Goal: Find specific page/section: Find specific page/section

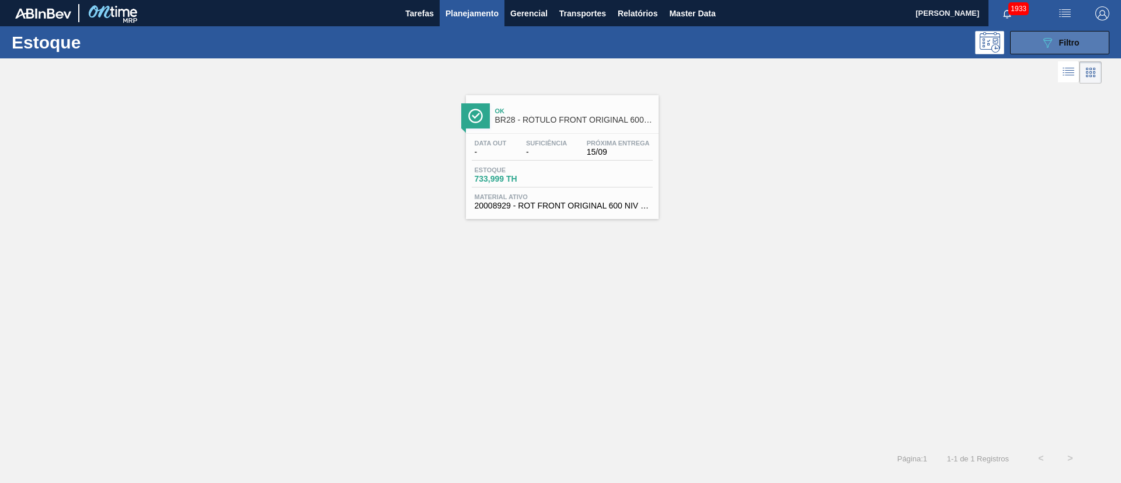
click at [1074, 46] on span "Filtro" at bounding box center [1069, 42] width 20 height 9
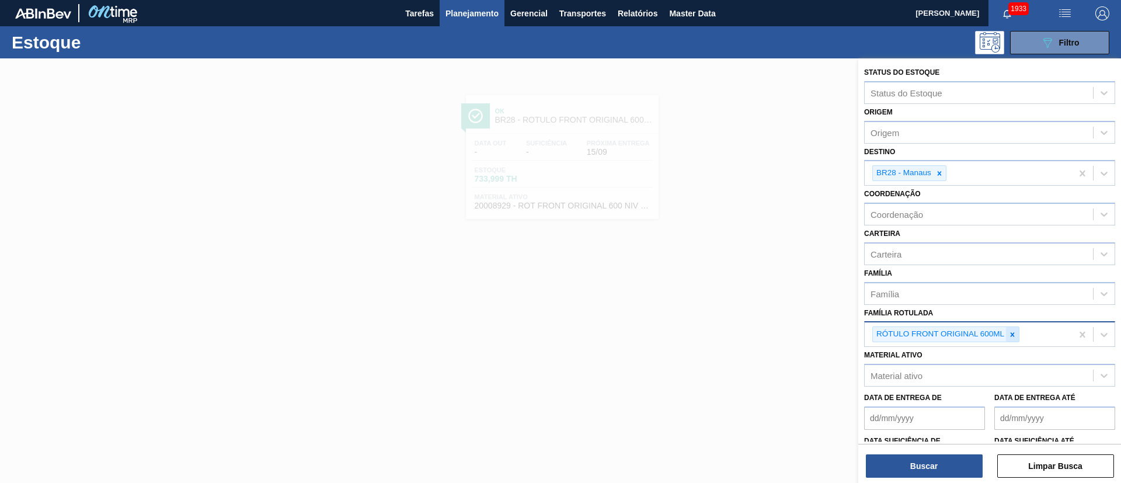
click at [1009, 337] on icon at bounding box center [1012, 334] width 8 height 8
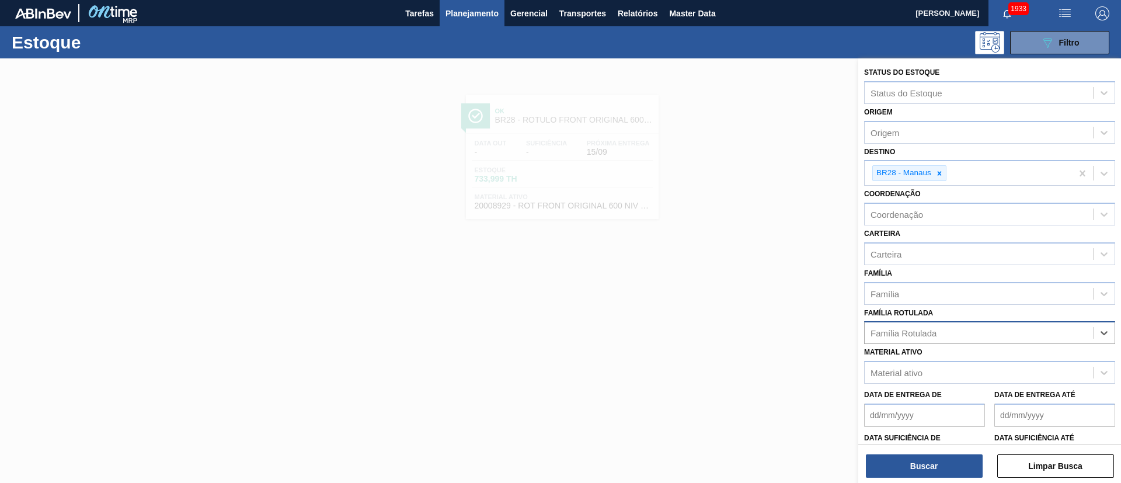
paste Rotulada "RÓTULO FRONT STELLA 330ML"
type Rotulada "RÓTULO FRONT STELLA 330ML"
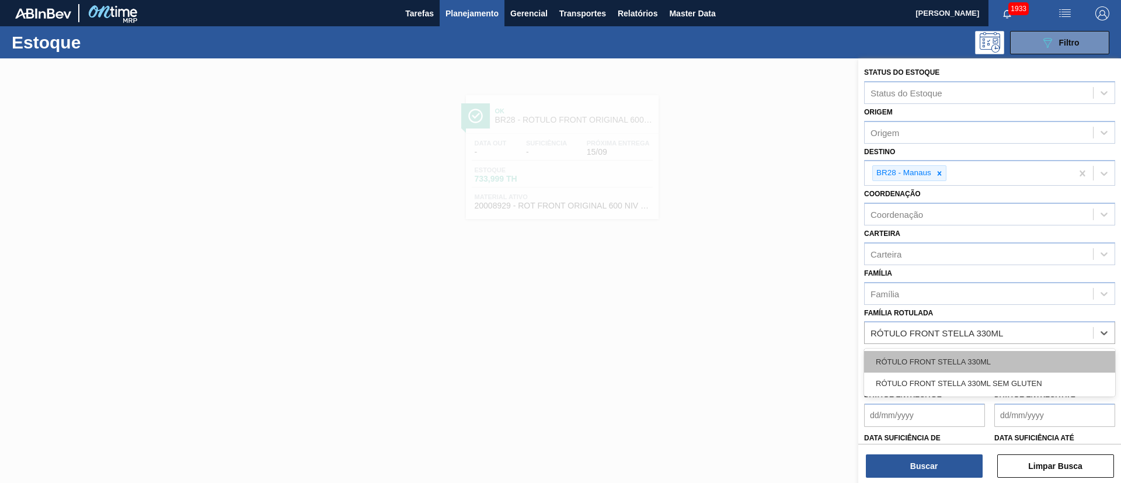
click at [939, 361] on div "RÓTULO FRONT STELLA 330ML" at bounding box center [989, 362] width 251 height 22
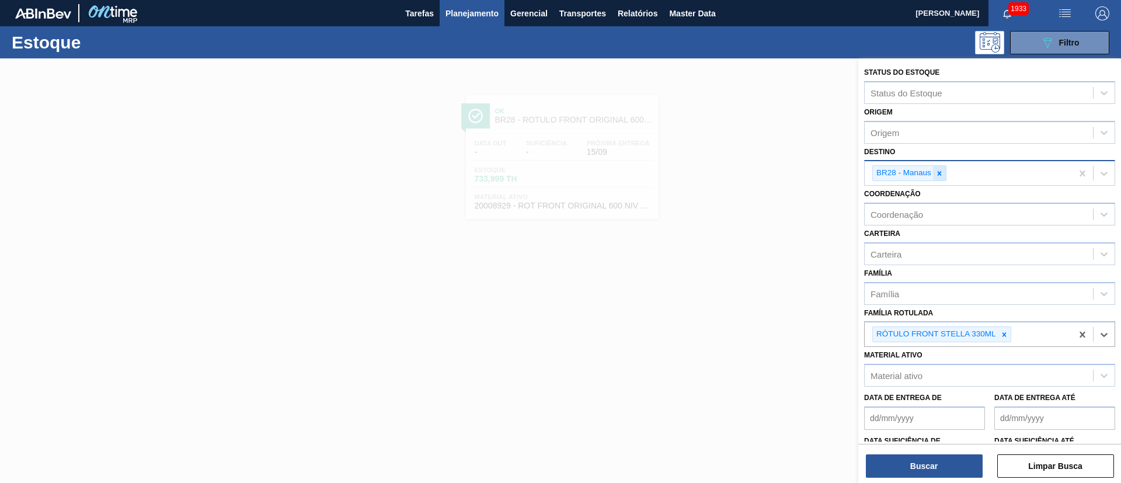
click at [935, 173] on icon at bounding box center [939, 173] width 8 height 8
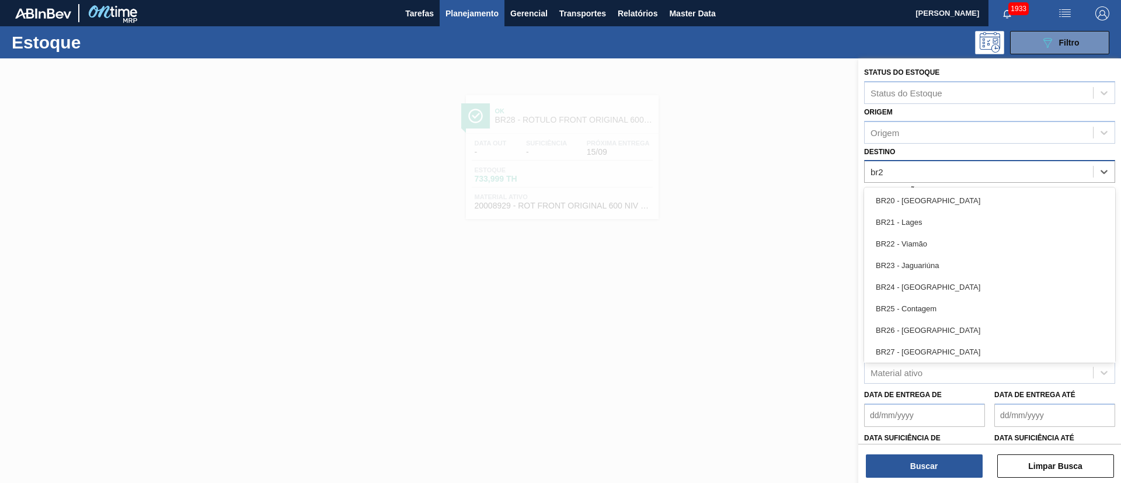
type input "br21"
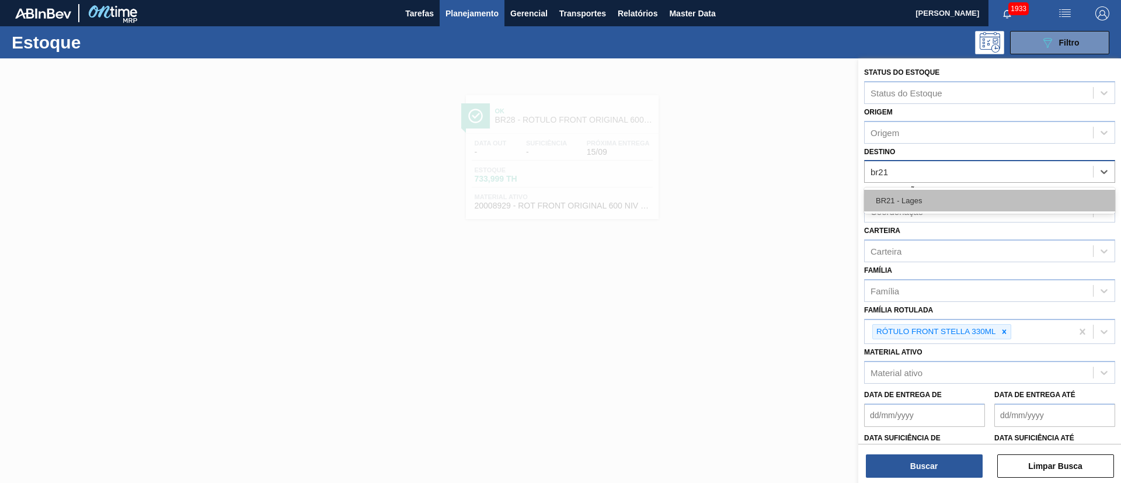
click at [922, 198] on div "BR21 - Lages" at bounding box center [989, 201] width 251 height 22
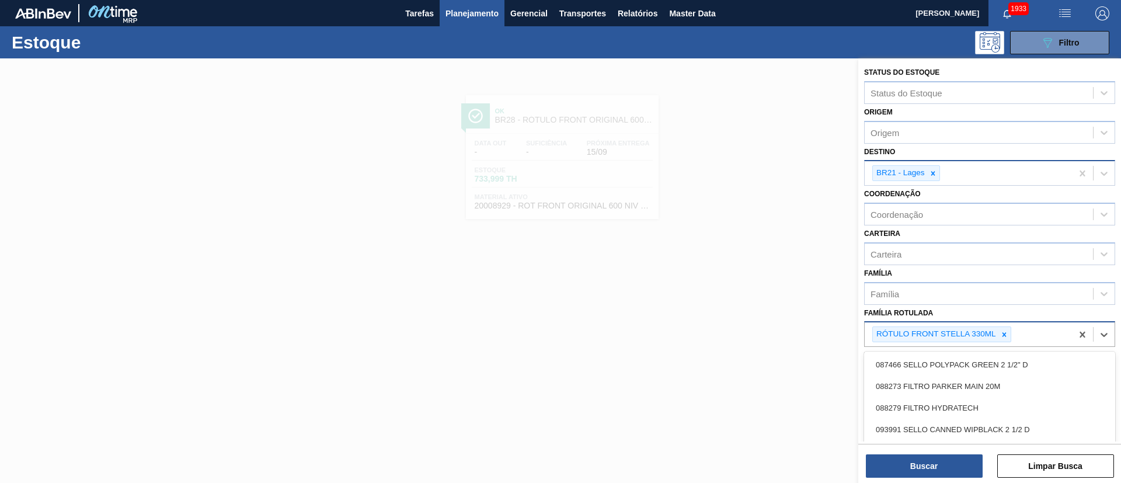
click at [1030, 338] on div "RÓTULO FRONT STELLA 330ML" at bounding box center [968, 334] width 207 height 24
paste Rotulada "RÓTULO NECK STELLA 330ML"
type Rotulada "RÓTULO NECK STELLA 330ML"
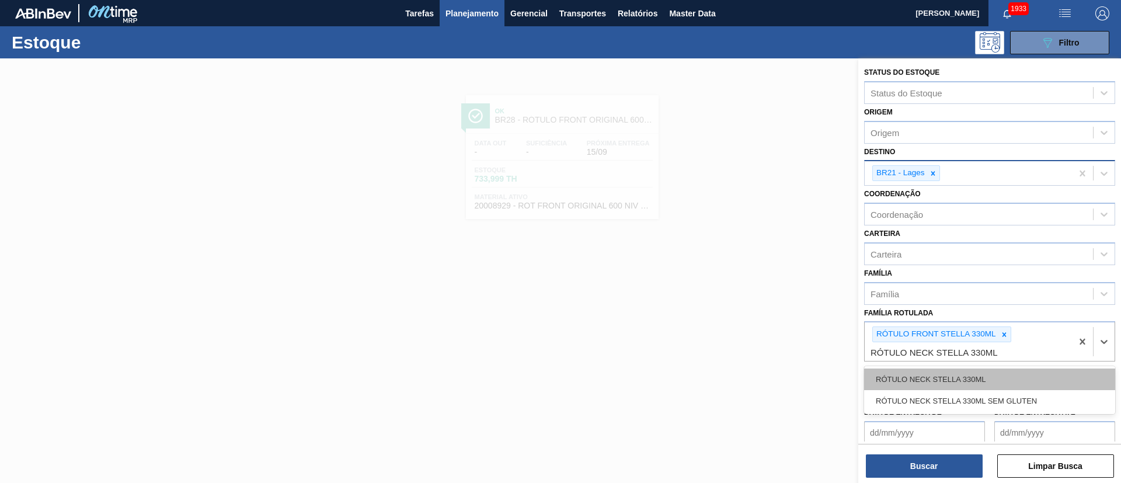
click at [964, 372] on div "RÓTULO NECK STELLA 330ML" at bounding box center [989, 379] width 251 height 22
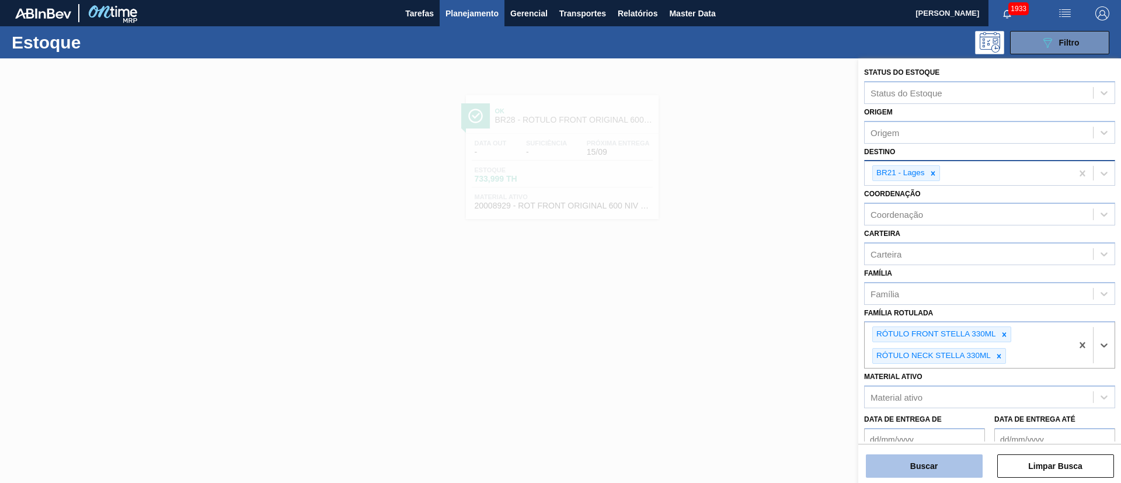
click at [927, 465] on button "Buscar" at bounding box center [924, 465] width 117 height 23
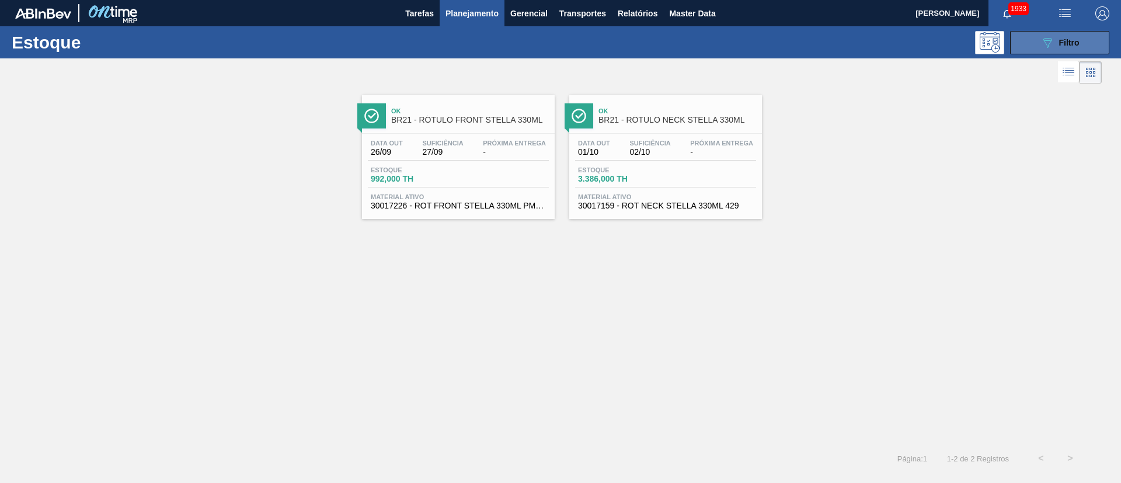
click at [1036, 48] on button "089F7B8B-B2A5-4AFE-B5C0-19BA573D28AC Filtro" at bounding box center [1059, 42] width 99 height 23
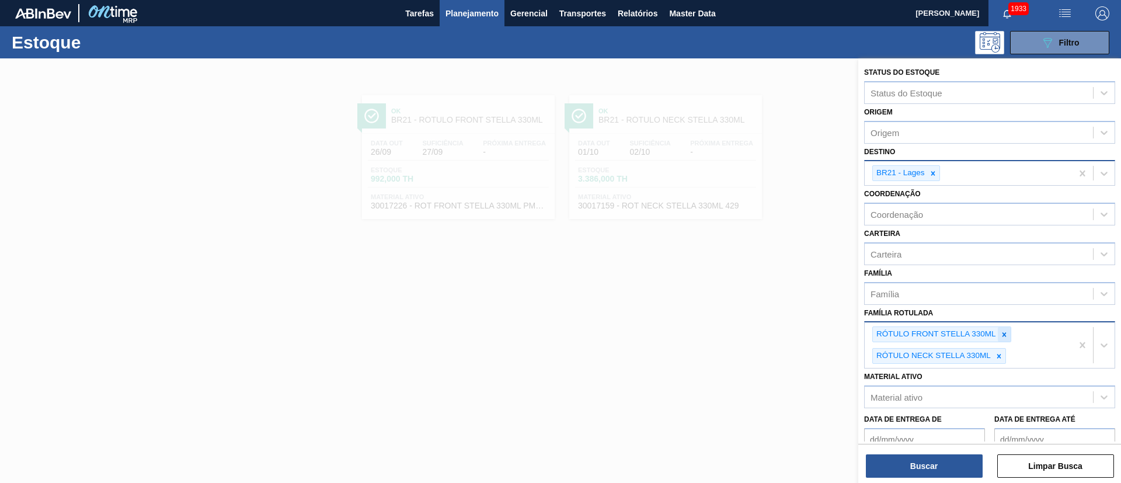
click at [1005, 334] on icon at bounding box center [1004, 334] width 4 height 4
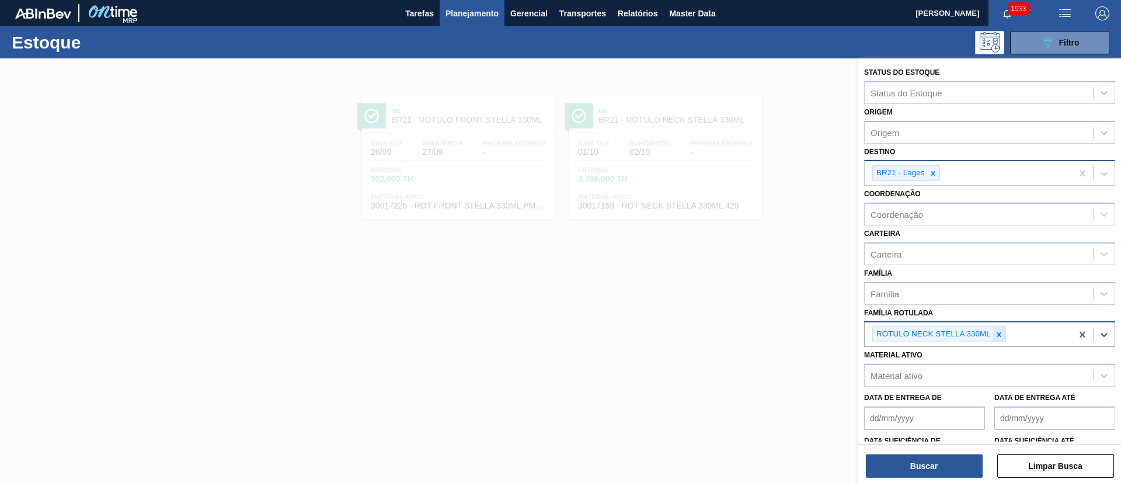
click at [998, 336] on icon at bounding box center [999, 334] width 8 height 8
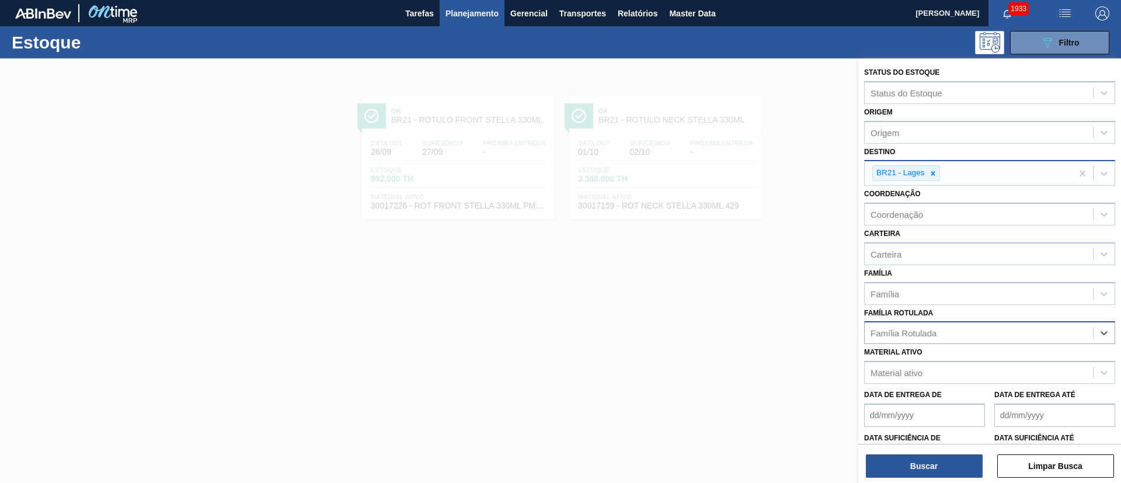
paste Rotulada "RÓTULO BACK STELLA 330ML"
type Rotulada "RÓTULO BACK STELLA 330ML"
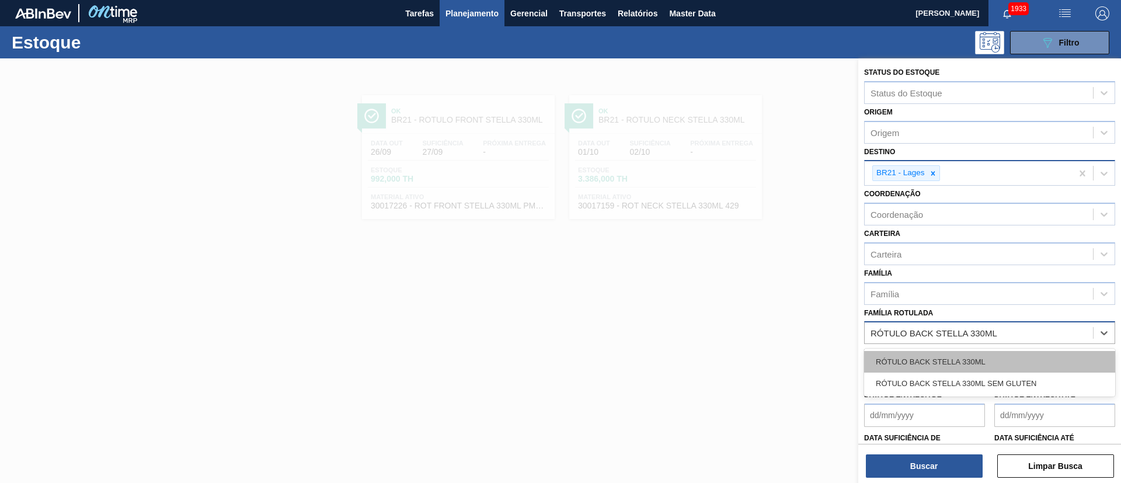
click at [950, 361] on div "RÓTULO BACK STELLA 330ML" at bounding box center [989, 362] width 251 height 22
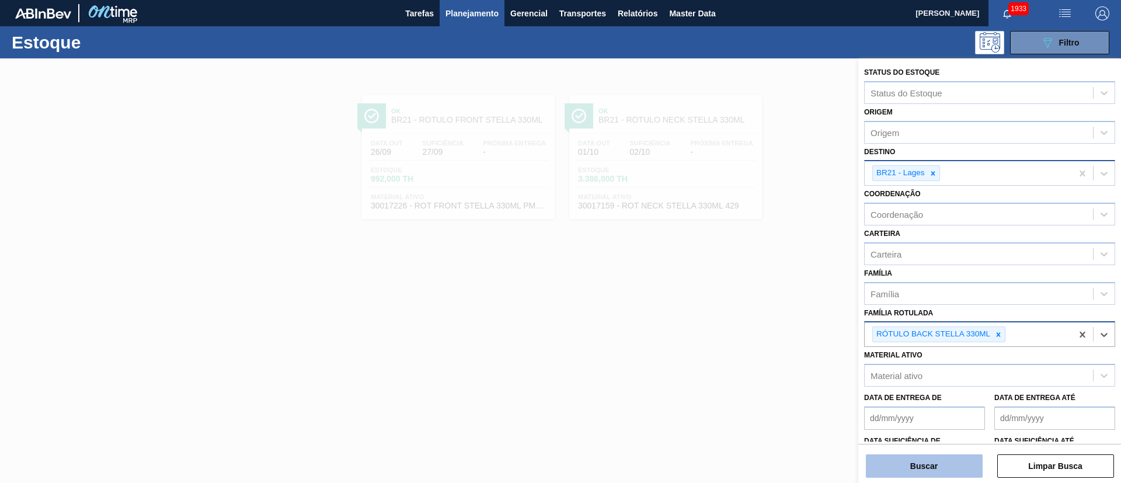
click at [921, 466] on button "Buscar" at bounding box center [924, 465] width 117 height 23
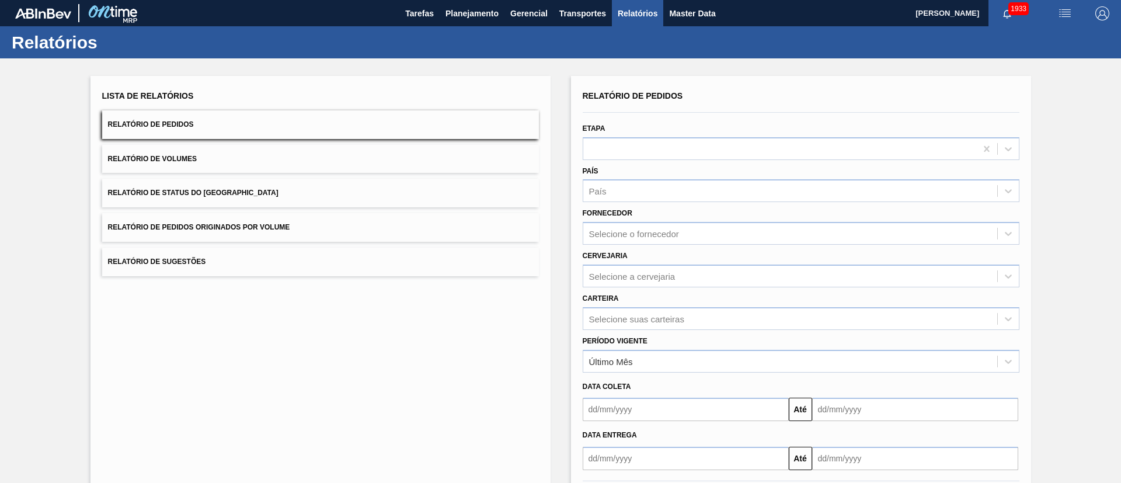
click at [277, 195] on button "Relatório de Status do Estoque" at bounding box center [320, 193] width 437 height 29
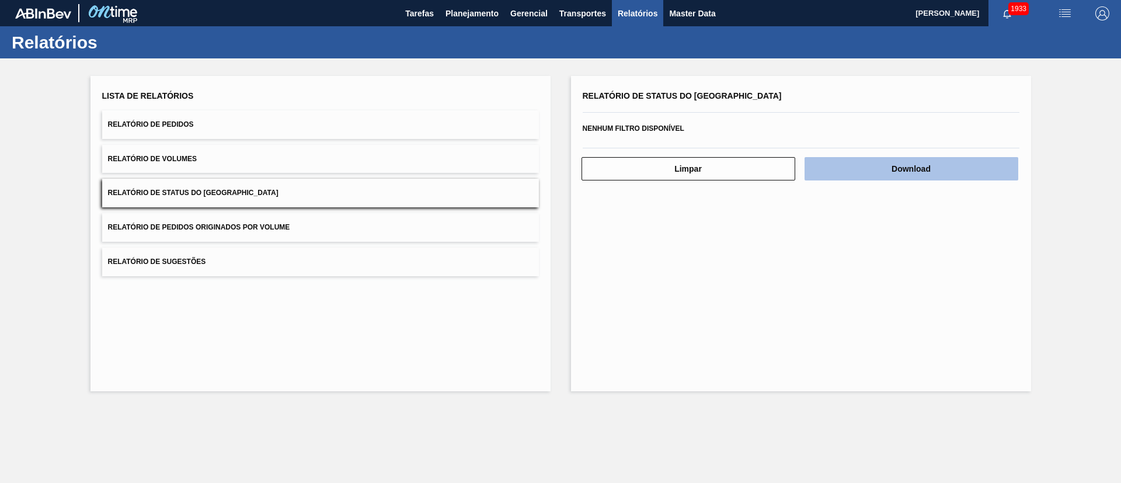
click at [923, 170] on button "Download" at bounding box center [911, 168] width 214 height 23
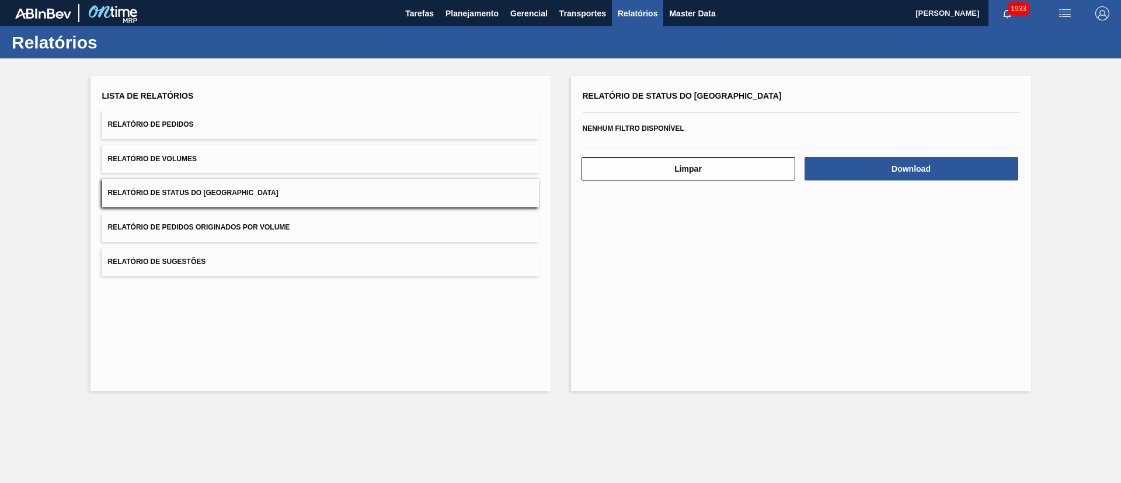
click at [260, 127] on button "Relatório de Pedidos" at bounding box center [320, 124] width 437 height 29
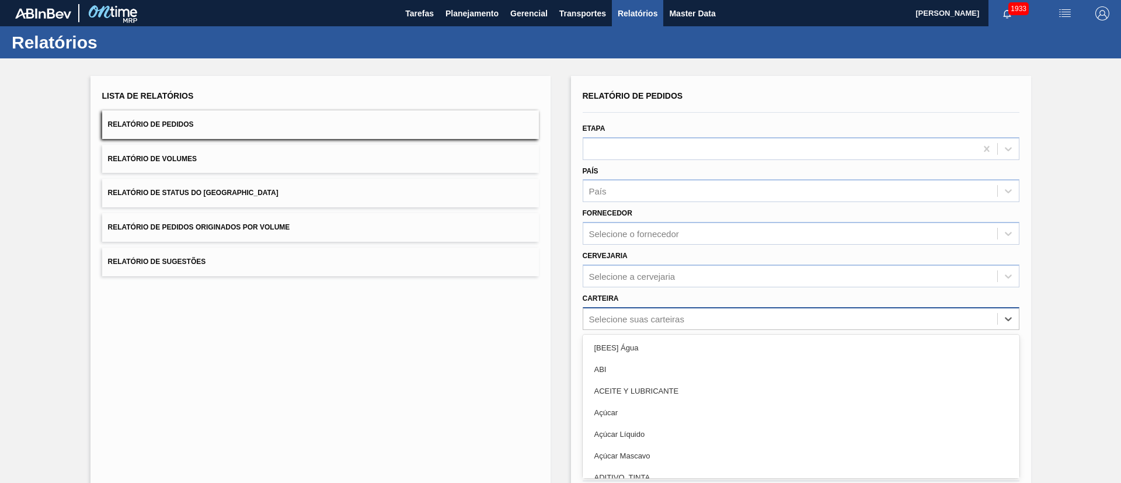
click at [623, 316] on div "option [BEES] Água focused, 1 of 101. 101 results available. Use Up and Down to…" at bounding box center [801, 318] width 437 height 23
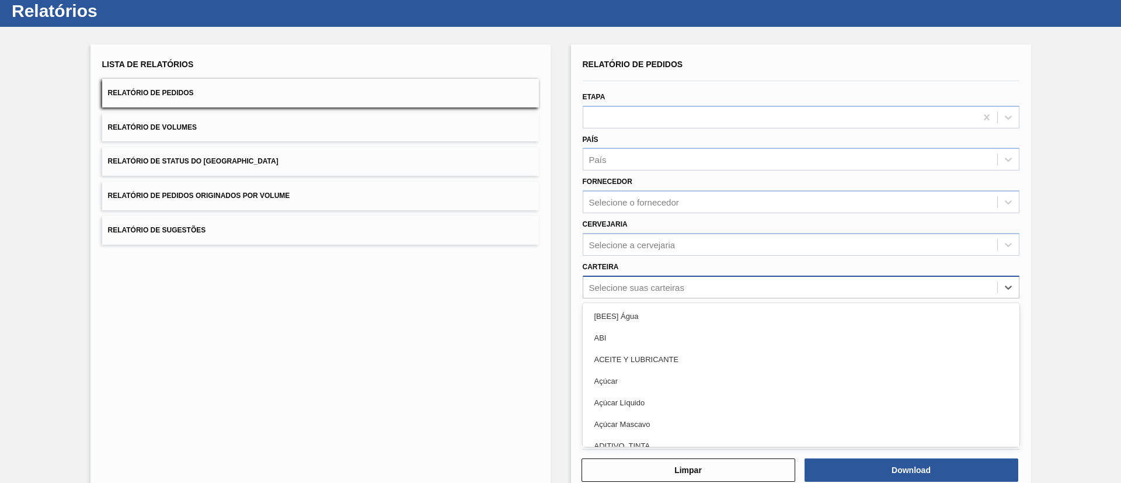
scroll to position [32, 0]
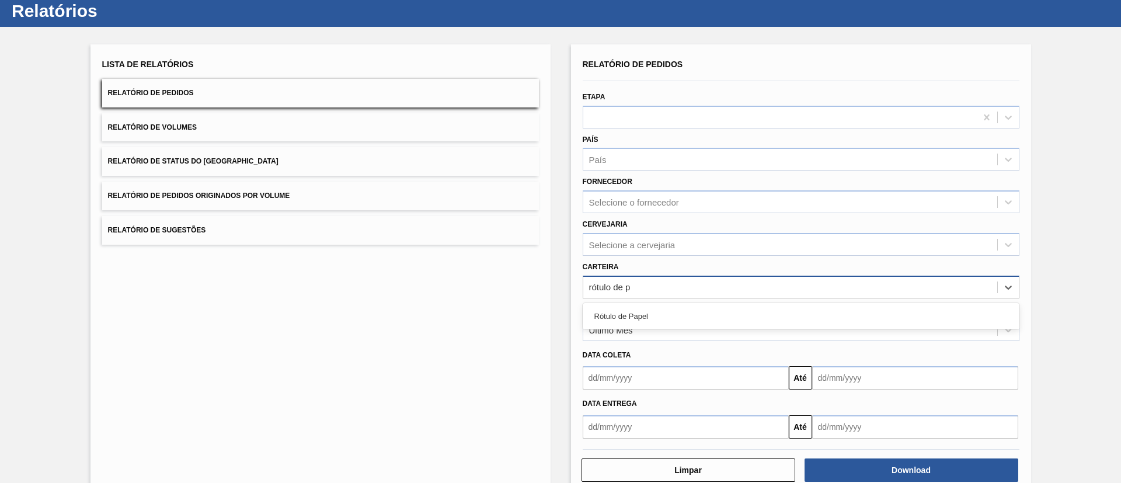
type input "rótulo de pa"
click at [623, 316] on div "Rótulo de Papel" at bounding box center [801, 316] width 437 height 22
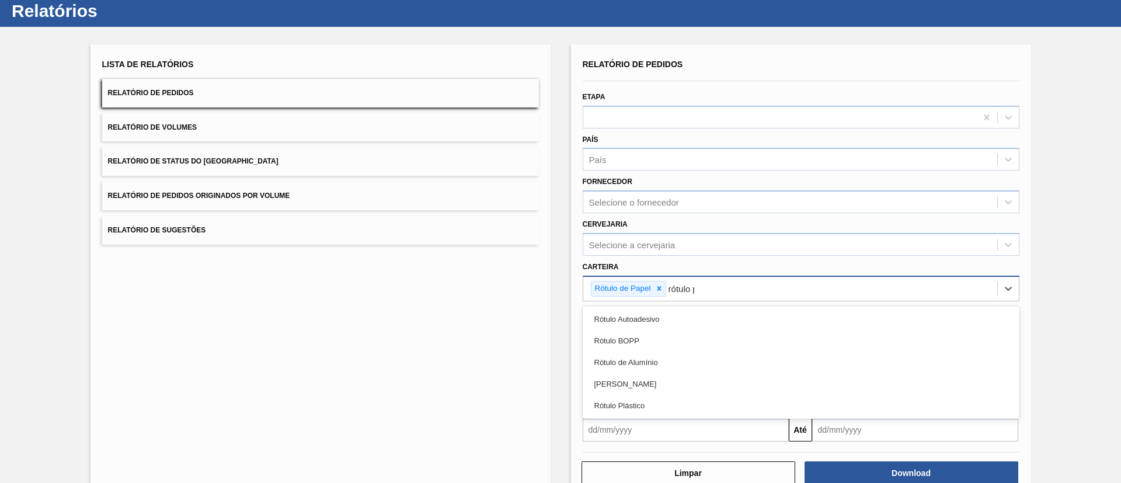
type input "rótulo pa"
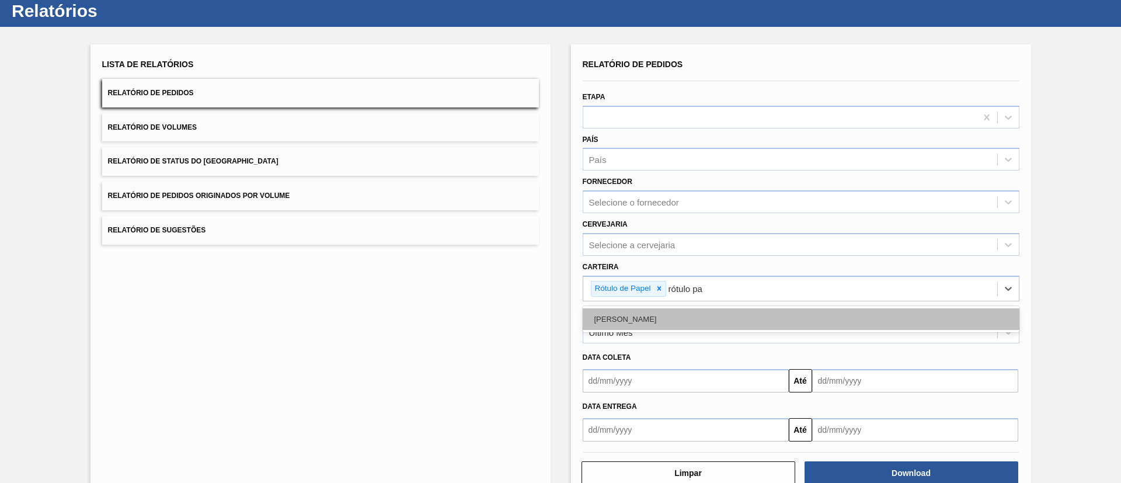
click at [636, 313] on div "Rótulo Papel" at bounding box center [801, 319] width 437 height 22
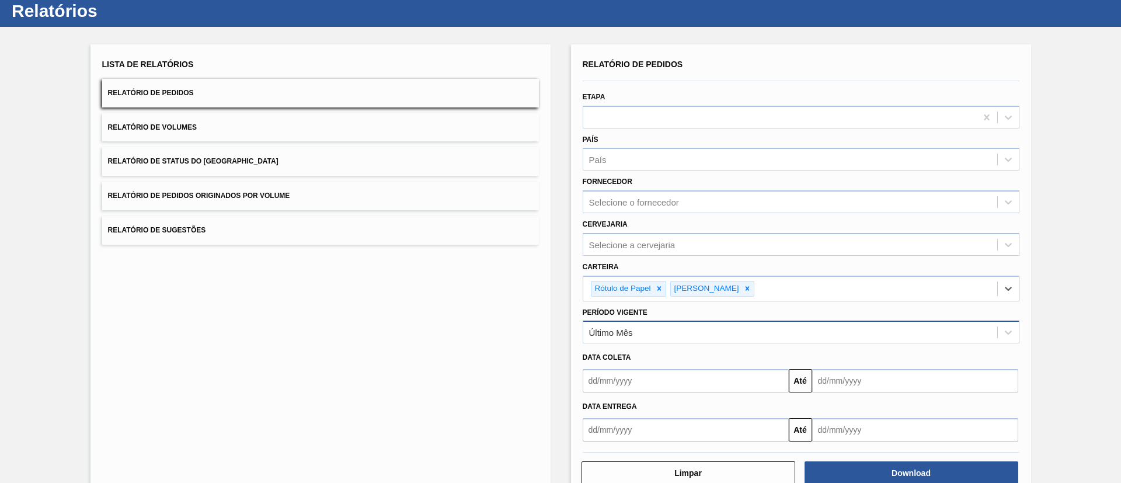
click at [635, 326] on div "Último Mês" at bounding box center [790, 332] width 414 height 17
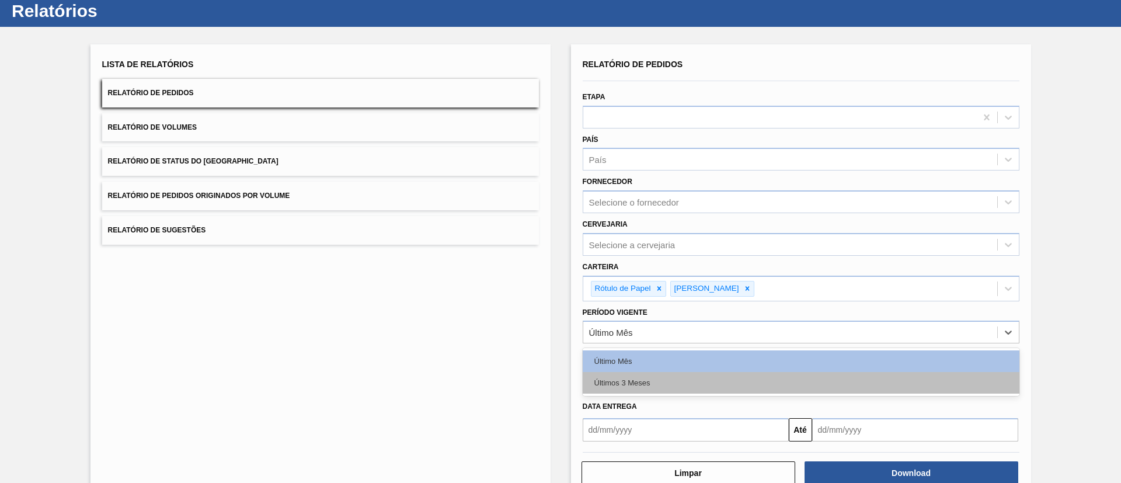
click at [637, 386] on div "Últimos 3 Meses" at bounding box center [801, 383] width 437 height 22
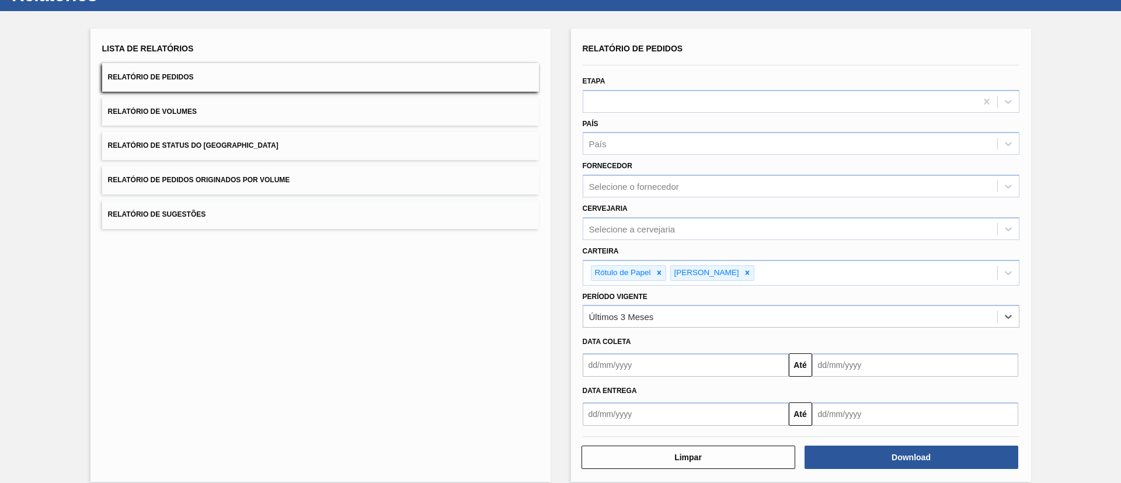
scroll to position [61, 0]
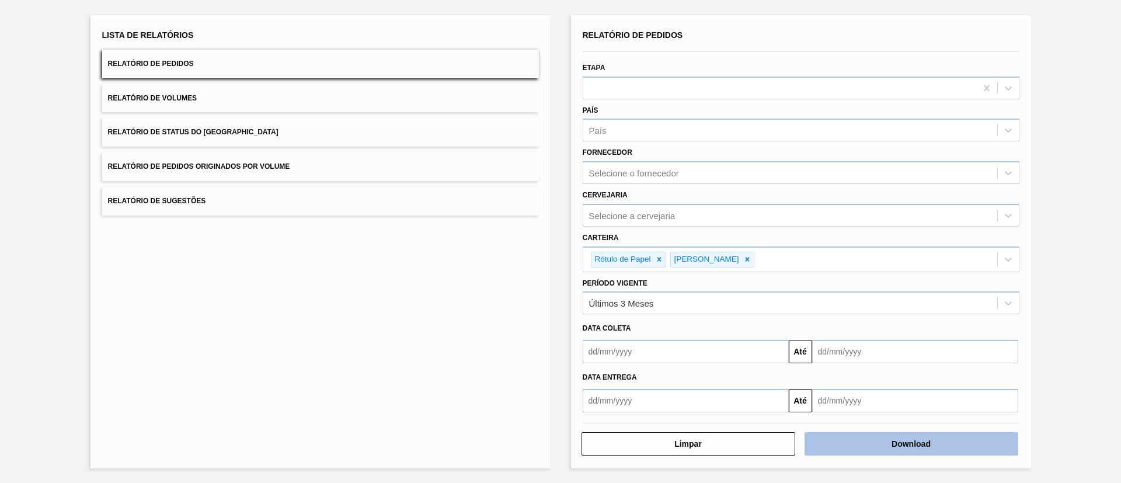
click at [874, 445] on button "Download" at bounding box center [911, 443] width 214 height 23
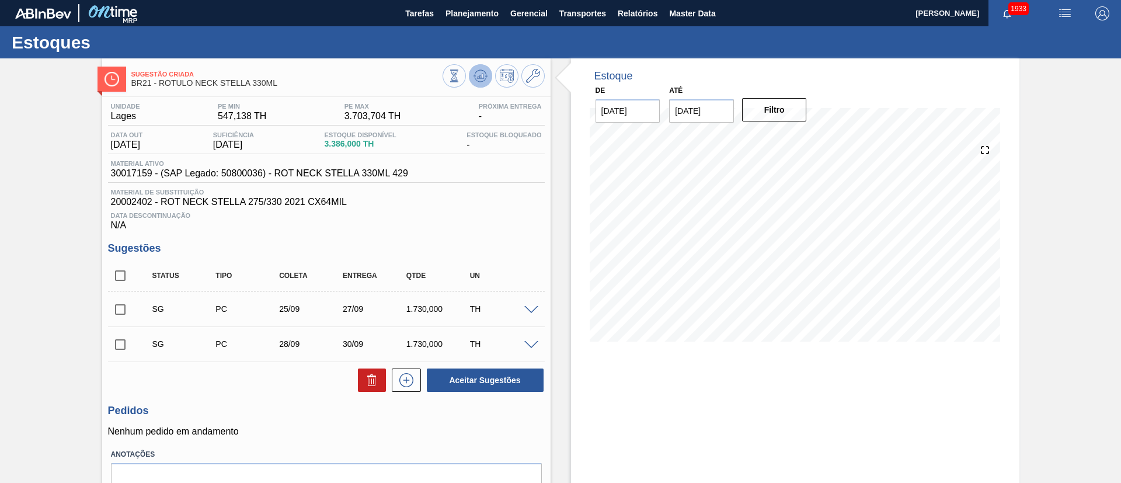
click at [478, 83] on button at bounding box center [480, 75] width 23 height 23
click at [486, 78] on icon at bounding box center [480, 76] width 14 height 14
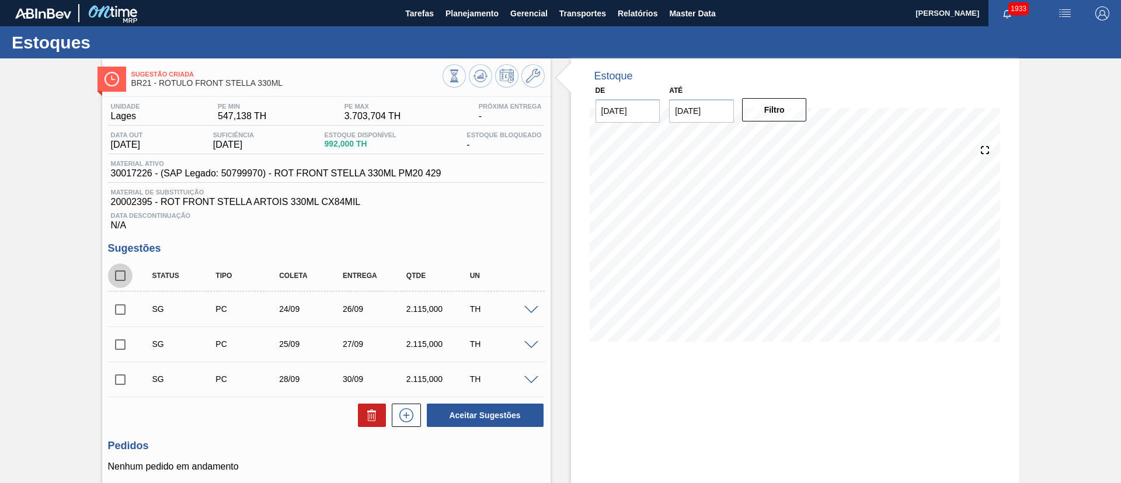
click at [119, 278] on input "checkbox" at bounding box center [120, 275] width 25 height 25
checkbox input "true"
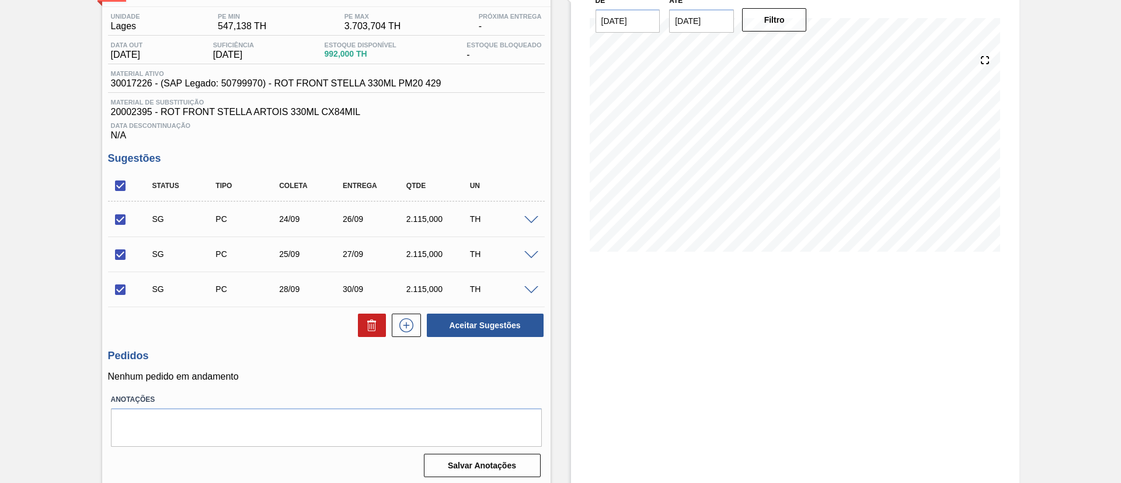
scroll to position [94, 0]
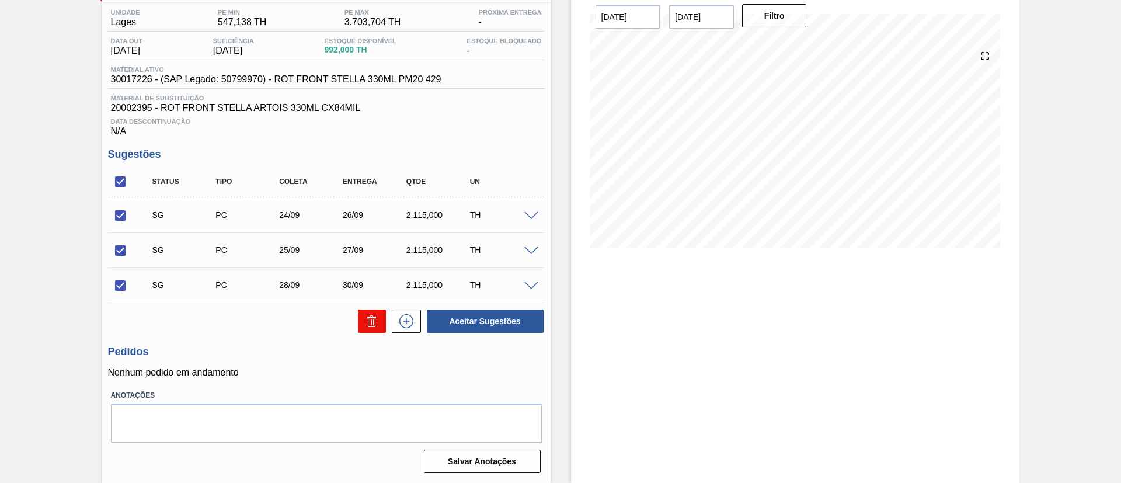
click at [368, 322] on icon at bounding box center [372, 321] width 14 height 14
checkbox input "false"
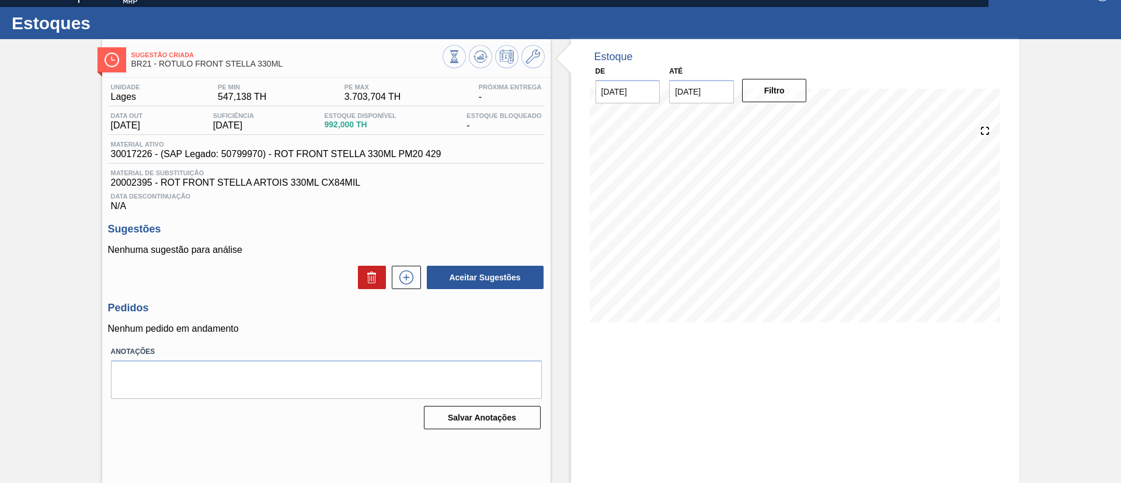
scroll to position [19, 0]
click at [479, 52] on icon at bounding box center [480, 57] width 14 height 14
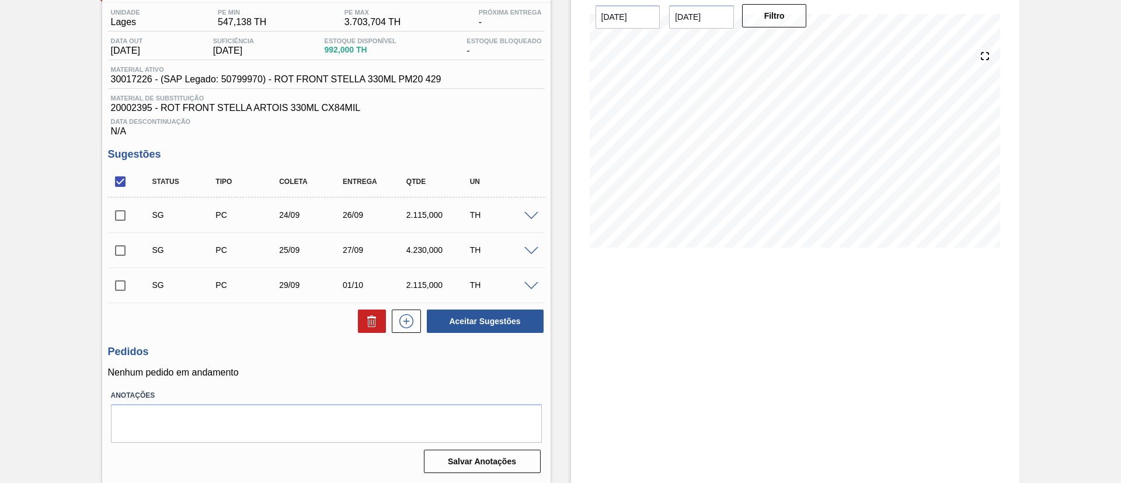
scroll to position [6, 0]
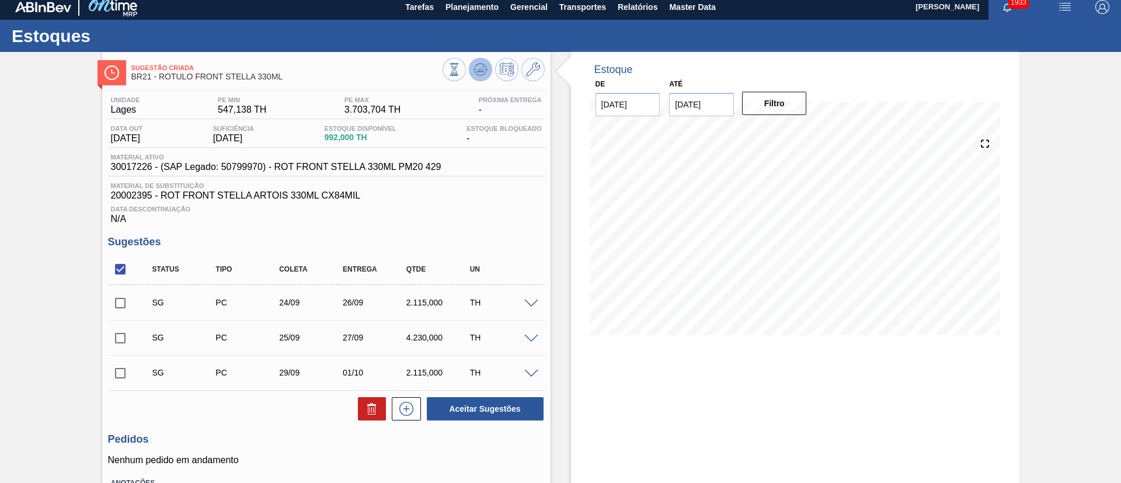
click at [477, 62] on icon at bounding box center [480, 69] width 14 height 14
click at [131, 170] on span "30017226 - (SAP Legado: 50799970) - ROT FRONT STELLA 330ML PM20 429" at bounding box center [276, 167] width 330 height 11
copy span "30017226"
click at [483, 72] on icon at bounding box center [480, 69] width 14 height 14
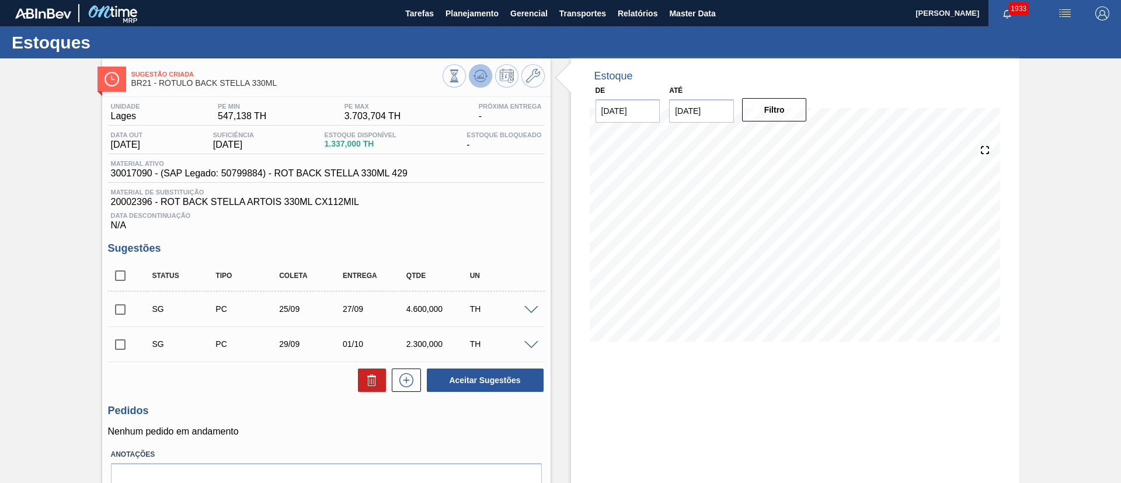
click at [475, 79] on icon at bounding box center [480, 79] width 12 height 6
click at [127, 170] on span "30017090 - (SAP Legado: 50799884) - ROT BACK STELLA 330ML 429" at bounding box center [259, 173] width 297 height 11
copy span "30017090"
click at [472, 76] on button at bounding box center [480, 75] width 23 height 23
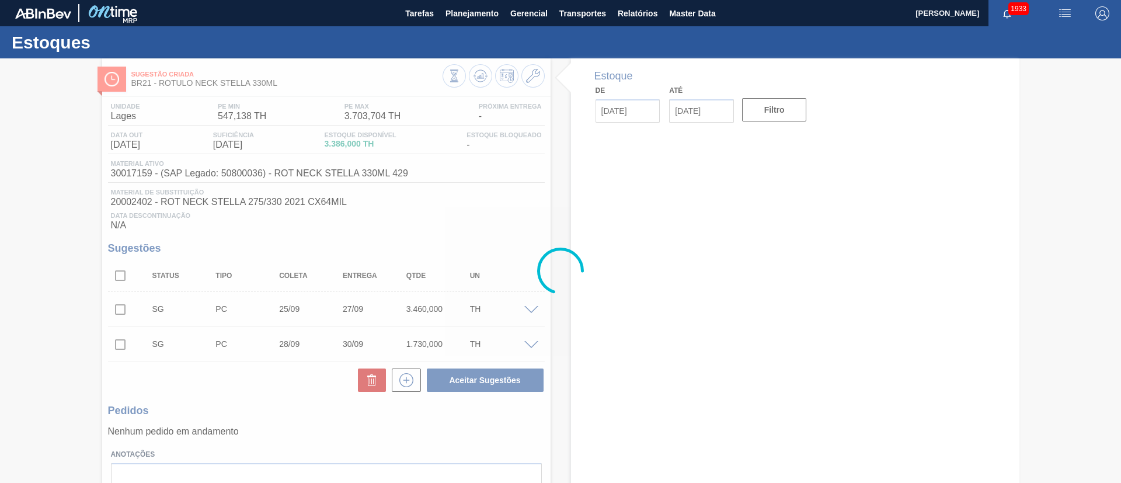
type input "09/09/2025"
type input "01/11/2025"
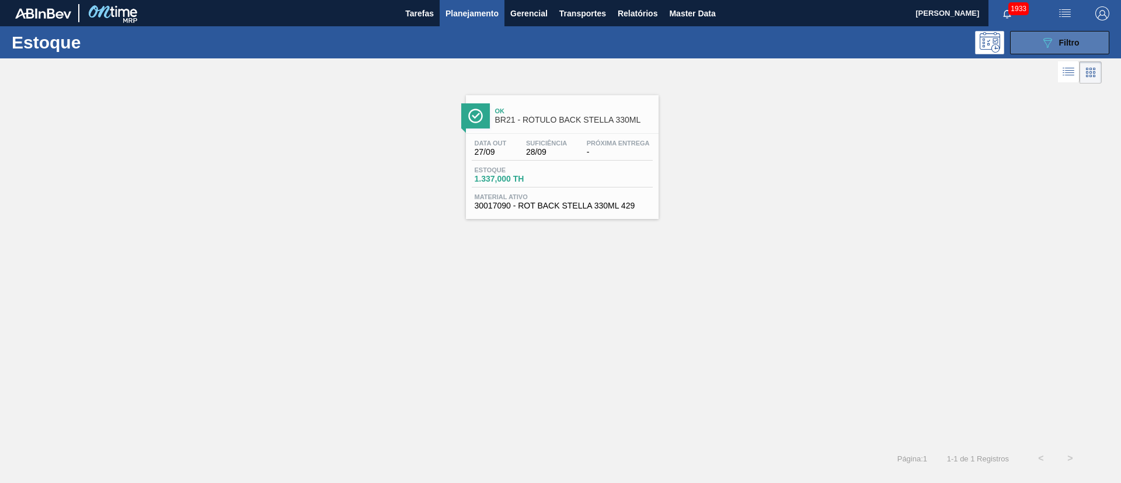
click at [1052, 41] on icon "089F7B8B-B2A5-4AFE-B5C0-19BA573D28AC" at bounding box center [1047, 43] width 14 height 14
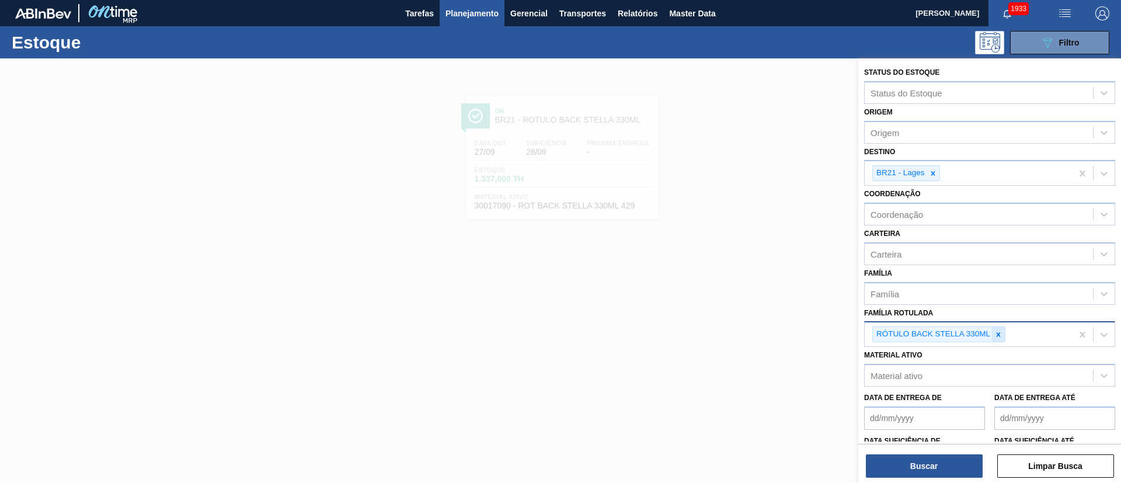
click at [999, 333] on icon at bounding box center [998, 334] width 4 height 4
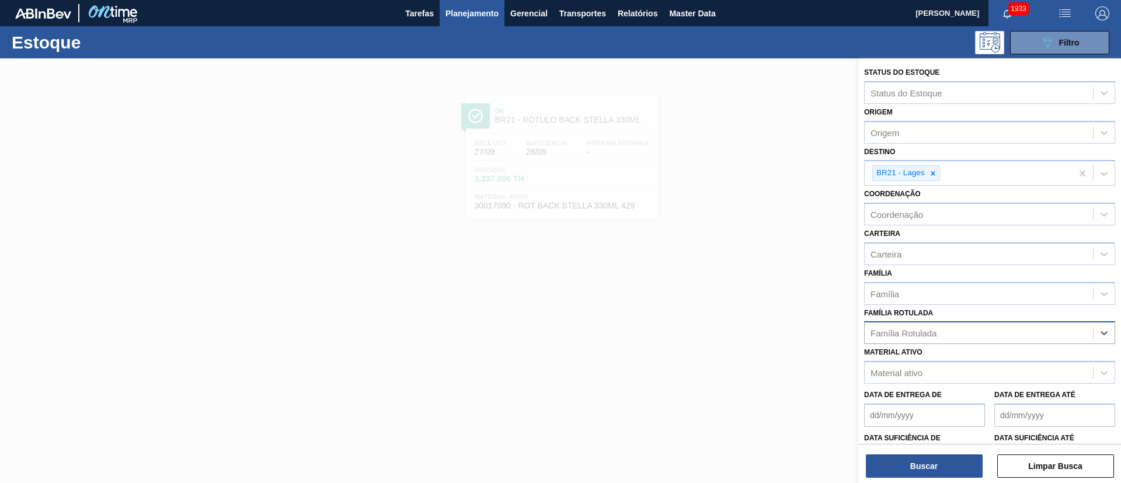
paste Rotulada "RÓTULO NECK STELLA 600ML"
type Rotulada "RÓTULO NECK STELLA 600ML"
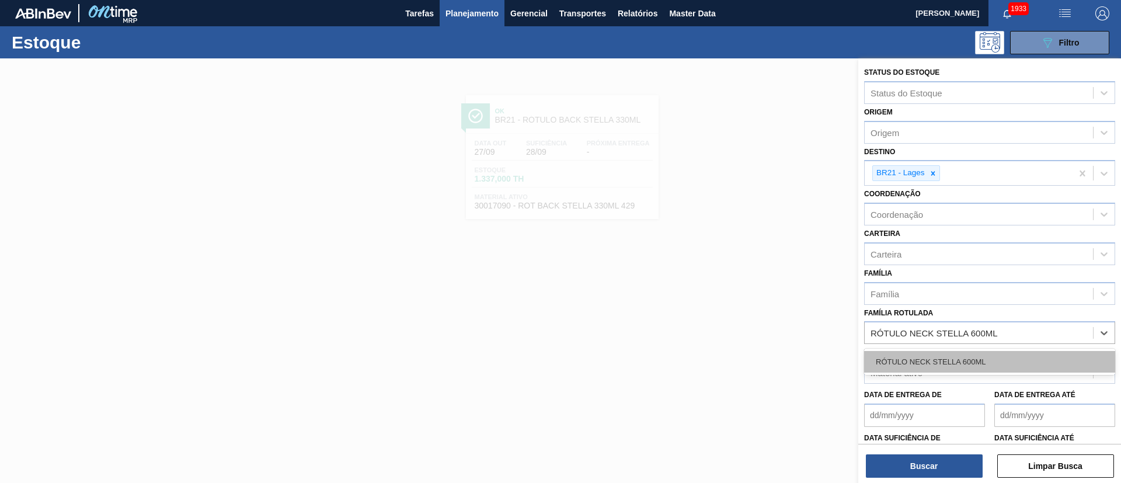
click at [932, 364] on div "RÓTULO NECK STELLA 600ML" at bounding box center [989, 362] width 251 height 22
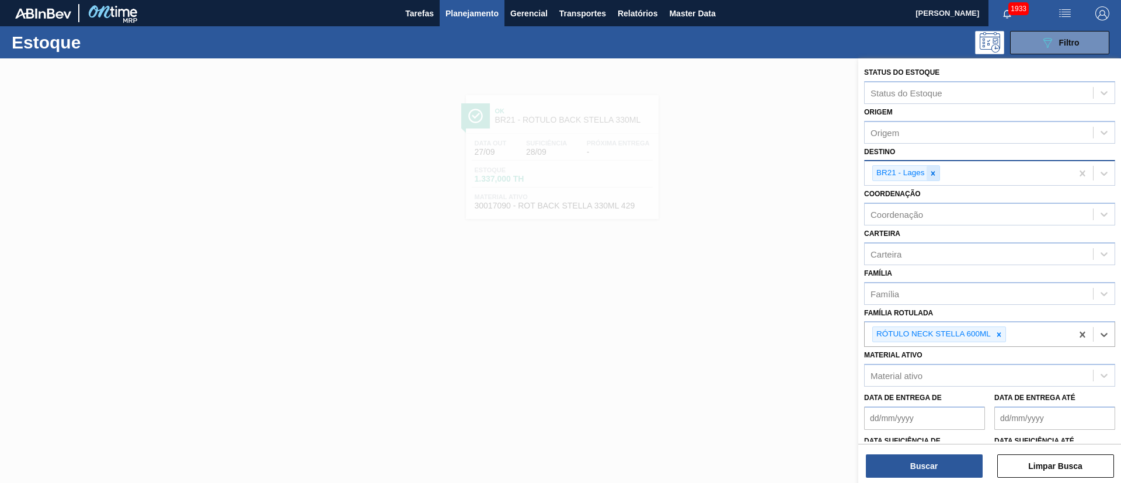
click at [932, 180] on div at bounding box center [932, 173] width 13 height 15
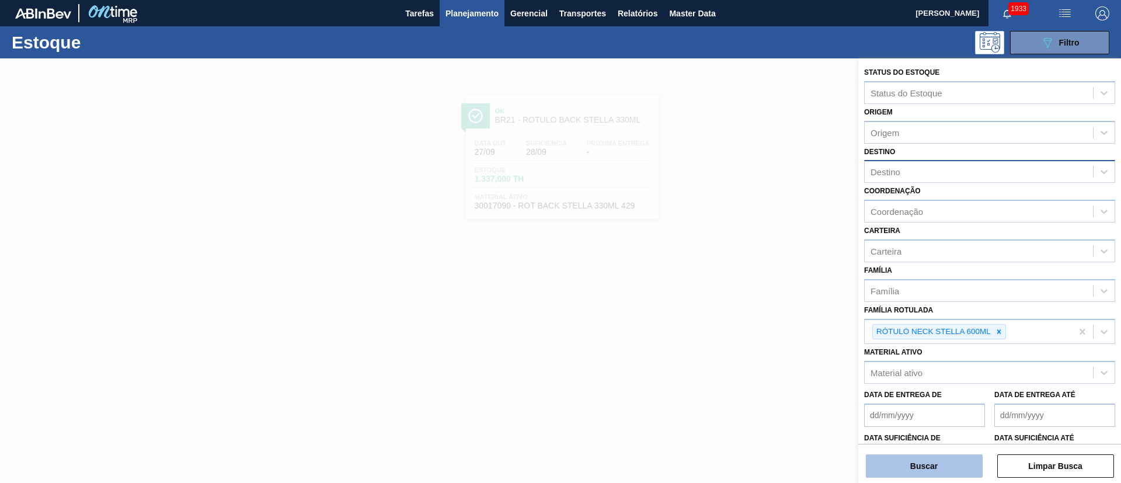
click at [916, 466] on button "Buscar" at bounding box center [924, 465] width 117 height 23
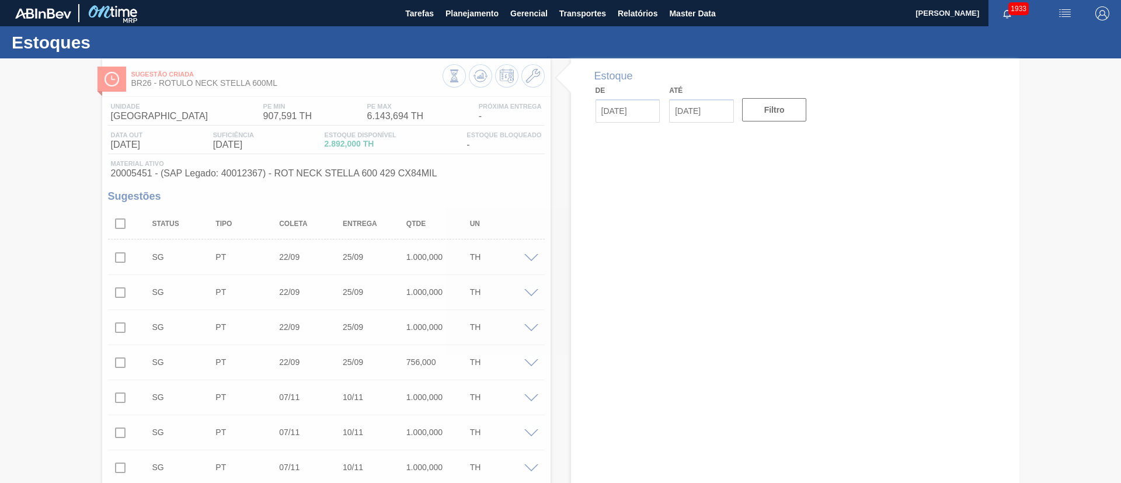
type input "[DATE]"
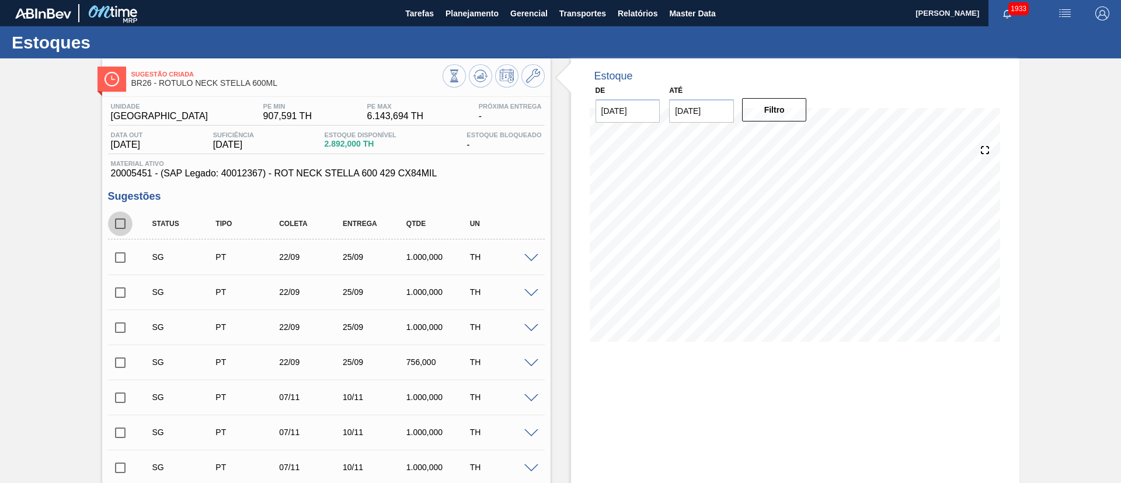
click at [124, 224] on input "checkbox" at bounding box center [120, 223] width 25 height 25
checkbox input "true"
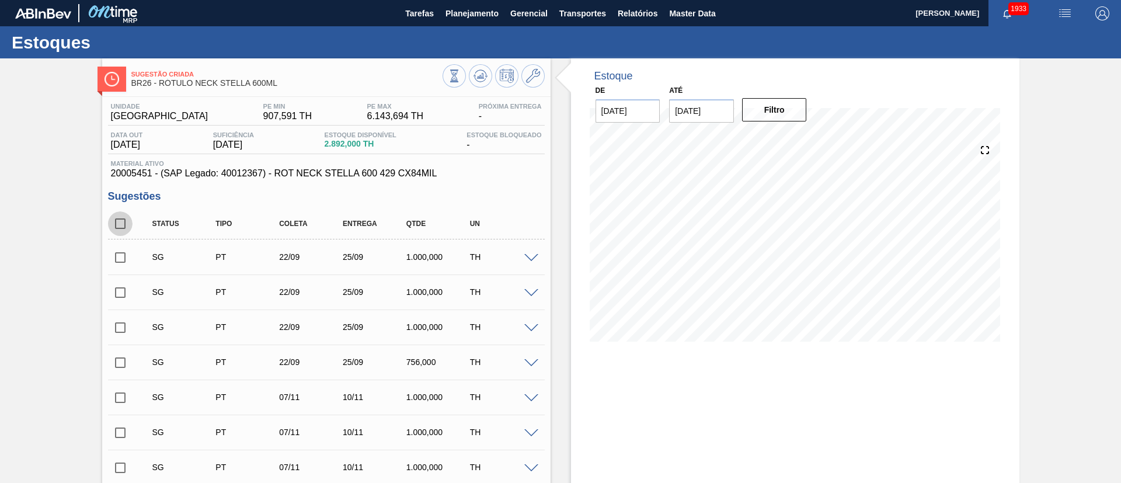
checkbox input "true"
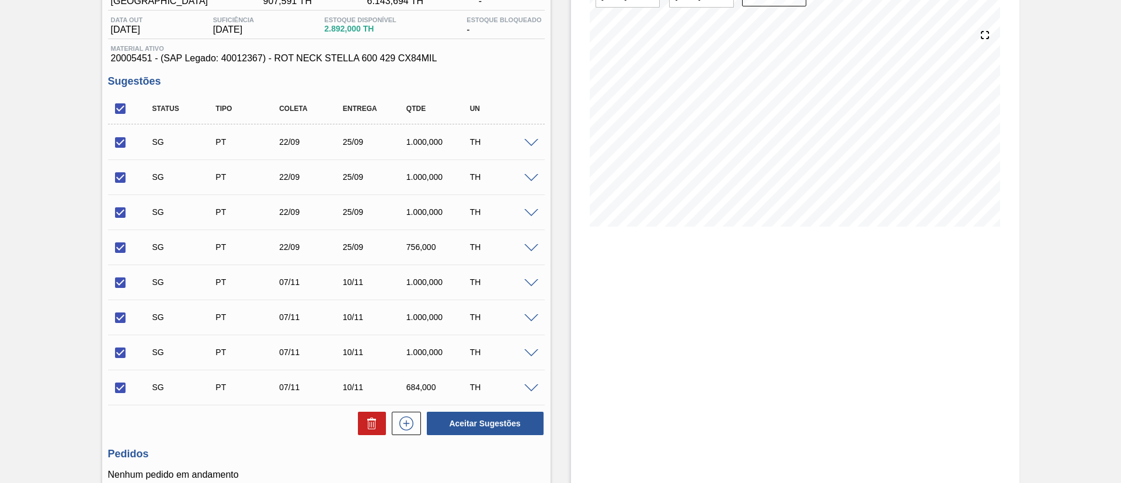
scroll to position [217, 0]
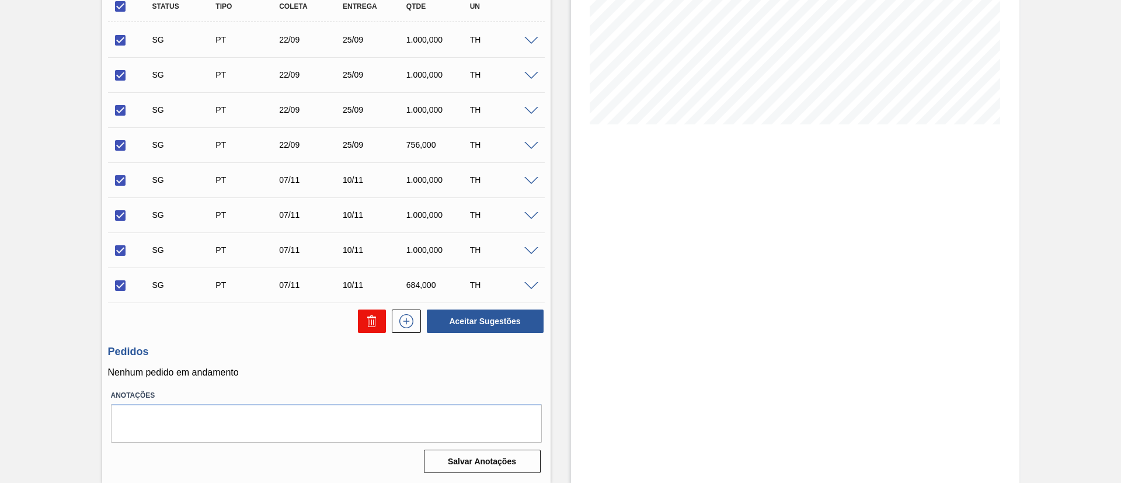
click at [370, 325] on icon at bounding box center [370, 322] width 1 height 6
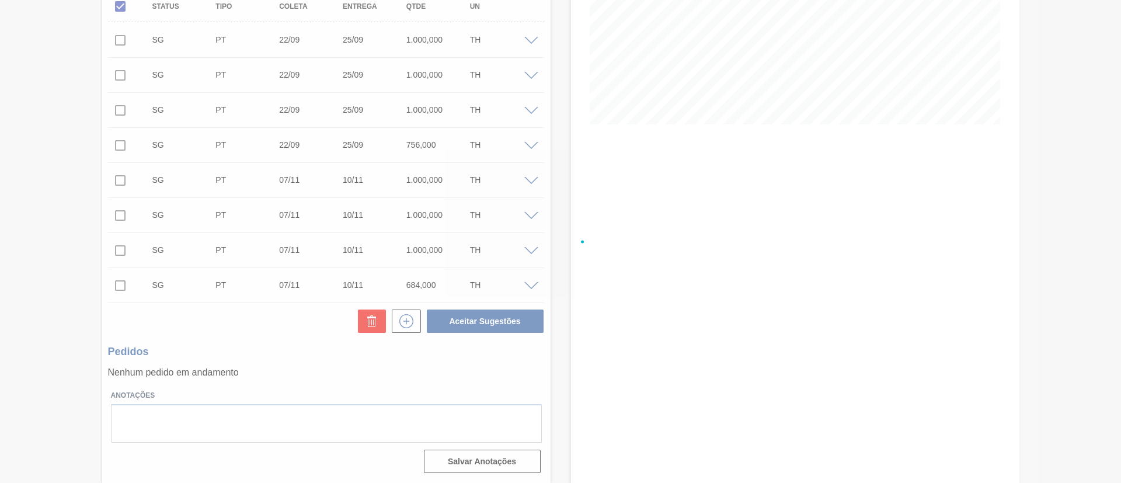
checkbox input "false"
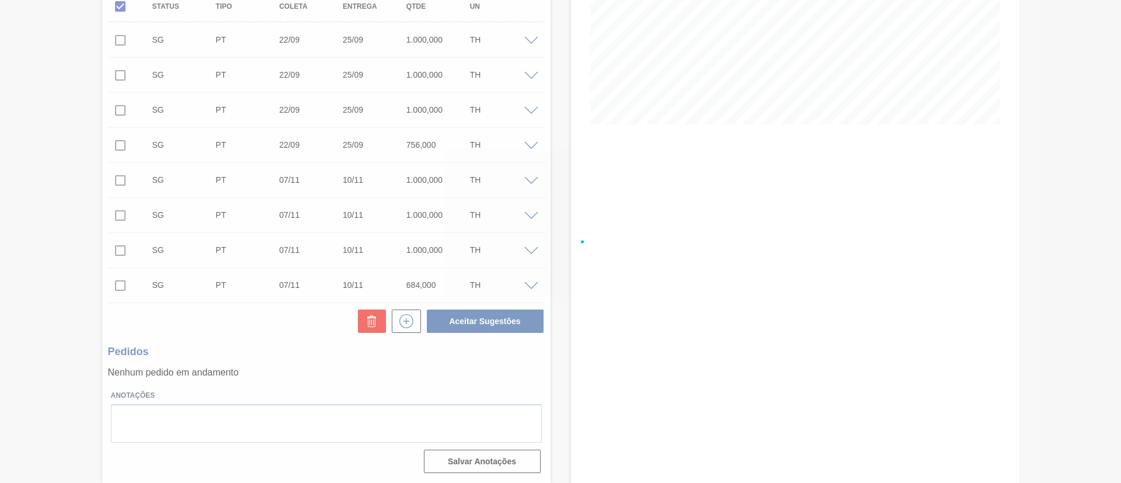
checkbox input "false"
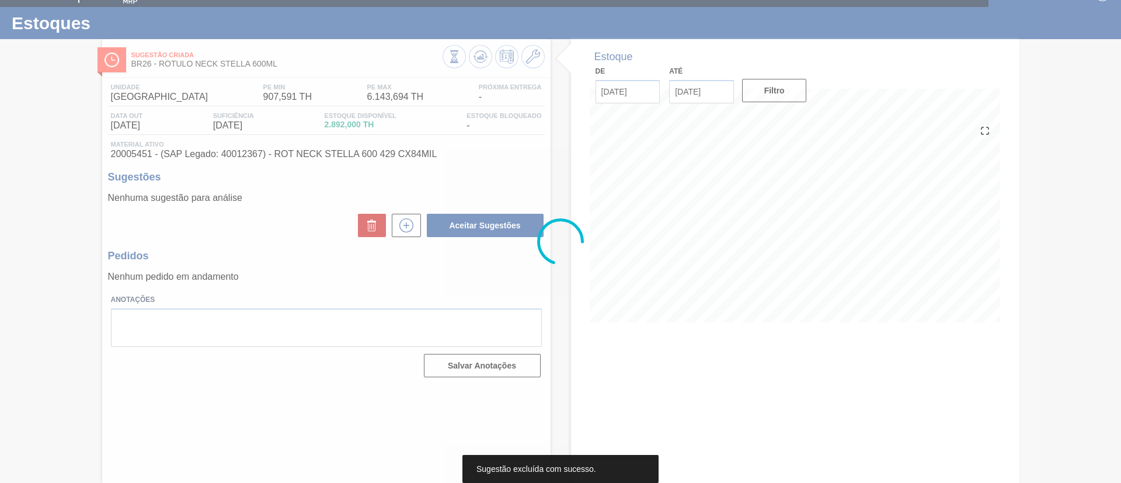
scroll to position [19, 0]
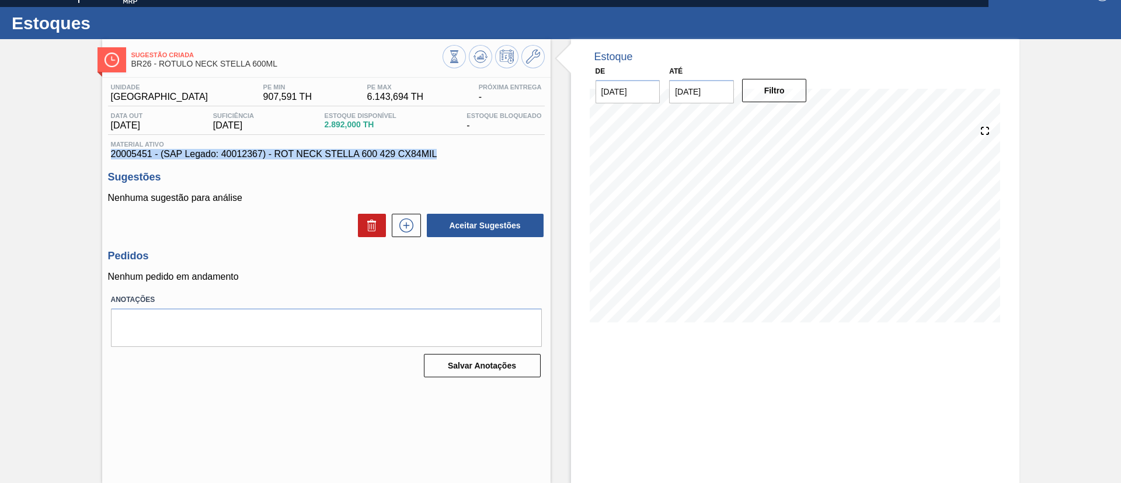
drag, startPoint x: 450, startPoint y: 156, endPoint x: 105, endPoint y: 155, distance: 345.0
click at [105, 155] on div "Unidade Uberlândia PE MIN 907,591 TH PE MAX 6.143,694 TH Próxima Entrega - Data…" at bounding box center [326, 230] width 448 height 304
copy span "20005451 - (SAP Legado: 40012367) - ROT NECK STELLA 600 429 CX84MIL"
click at [106, 273] on div "Unidade Uberlândia PE MIN 907,591 TH PE MAX 6.143,694 TH Próxima Entrega - Data…" at bounding box center [326, 230] width 448 height 304
